Goal: Task Accomplishment & Management: Manage account settings

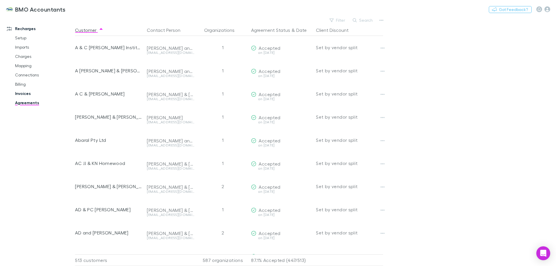
click at [23, 93] on link "Invoices" at bounding box center [43, 93] width 69 height 9
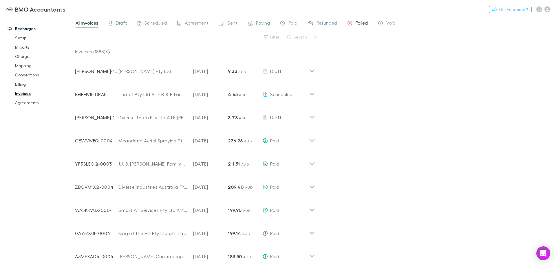
click at [358, 23] on span "Failed" at bounding box center [361, 24] width 12 height 8
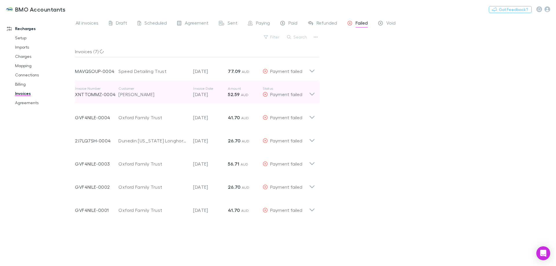
click at [311, 96] on icon at bounding box center [312, 92] width 6 height 12
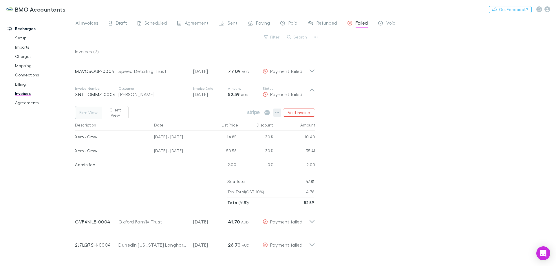
click at [279, 112] on icon "button" at bounding box center [277, 112] width 4 height 1
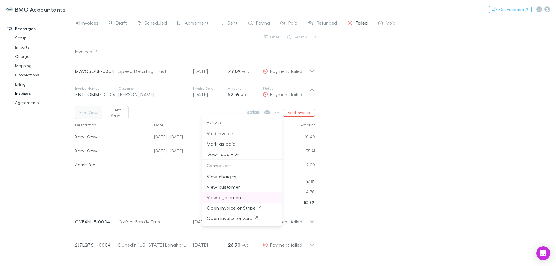
click at [239, 197] on p "View agreement" at bounding box center [242, 197] width 70 height 7
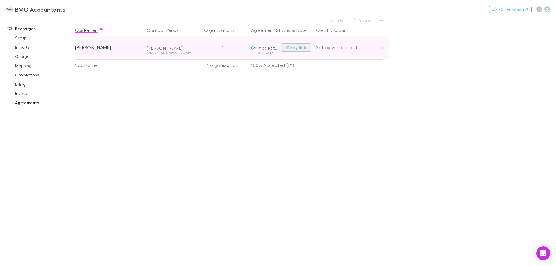
click at [290, 48] on button "Copy link" at bounding box center [296, 47] width 30 height 8
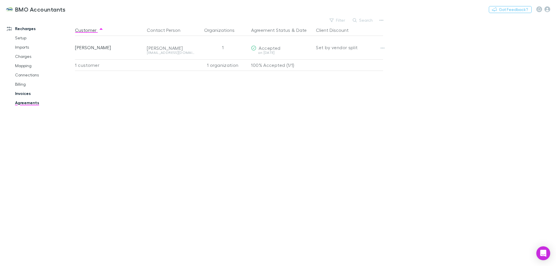
click at [23, 92] on link "Invoices" at bounding box center [43, 93] width 69 height 9
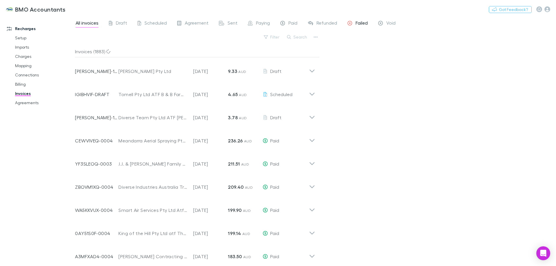
click at [359, 23] on span "Failed" at bounding box center [361, 24] width 12 height 8
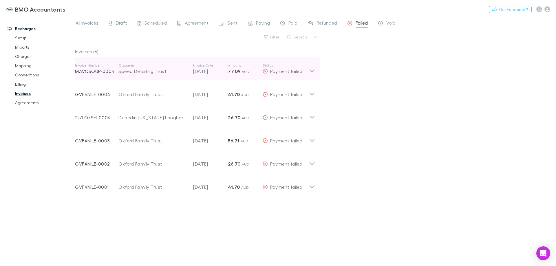
click at [313, 70] on icon at bounding box center [312, 69] width 6 height 12
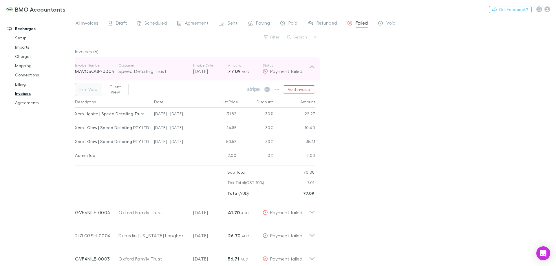
click at [312, 66] on icon at bounding box center [311, 66] width 5 height 3
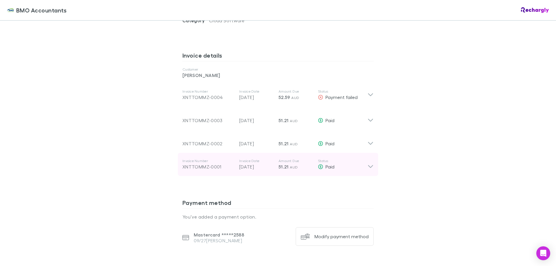
scroll to position [347, 0]
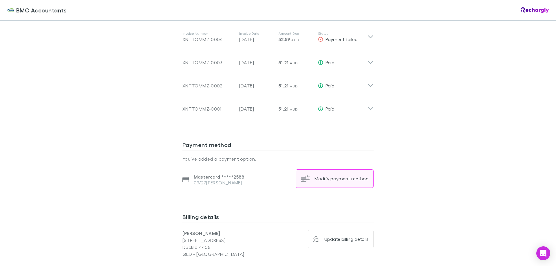
click at [337, 176] on div "Modify payment method" at bounding box center [341, 179] width 54 height 6
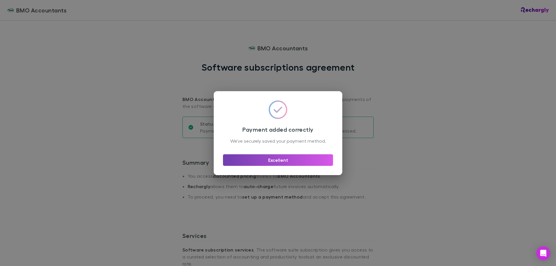
click at [278, 162] on button "Excellent" at bounding box center [278, 160] width 110 height 12
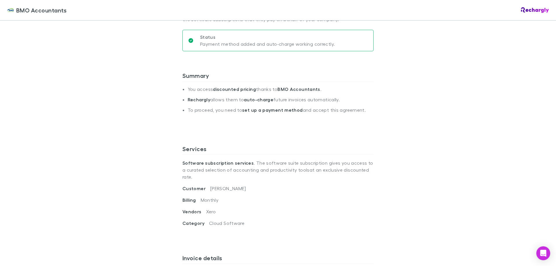
scroll to position [116, 0]
